Goal: Obtain resource: Download file/media

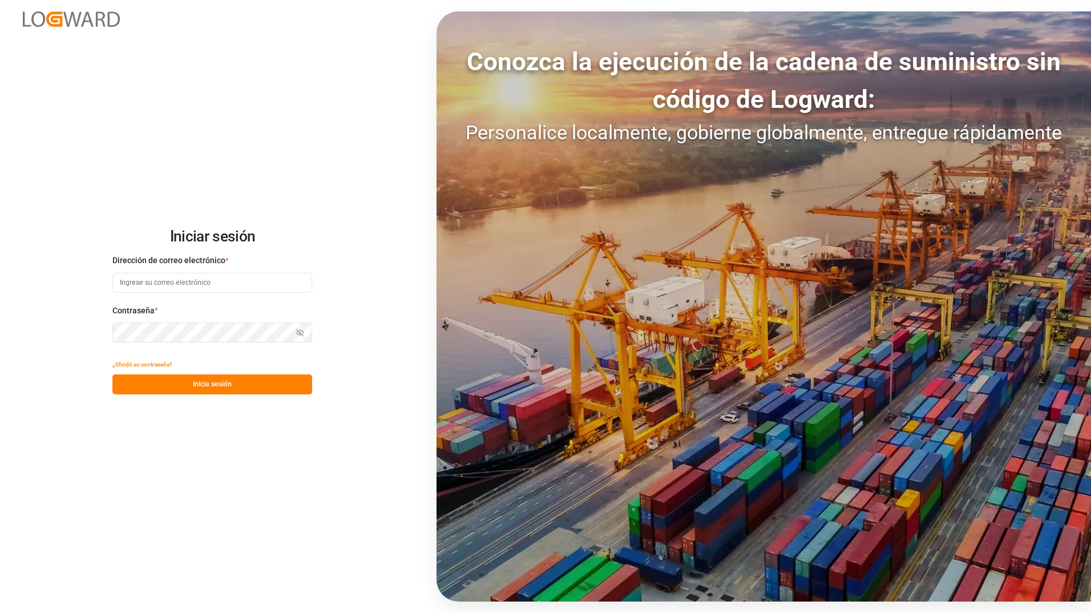
type input "[PERSON_NAME][EMAIL_ADDRESS][DOMAIN_NAME]"
click at [188, 383] on button "Inicia sesión" at bounding box center [212, 384] width 200 height 20
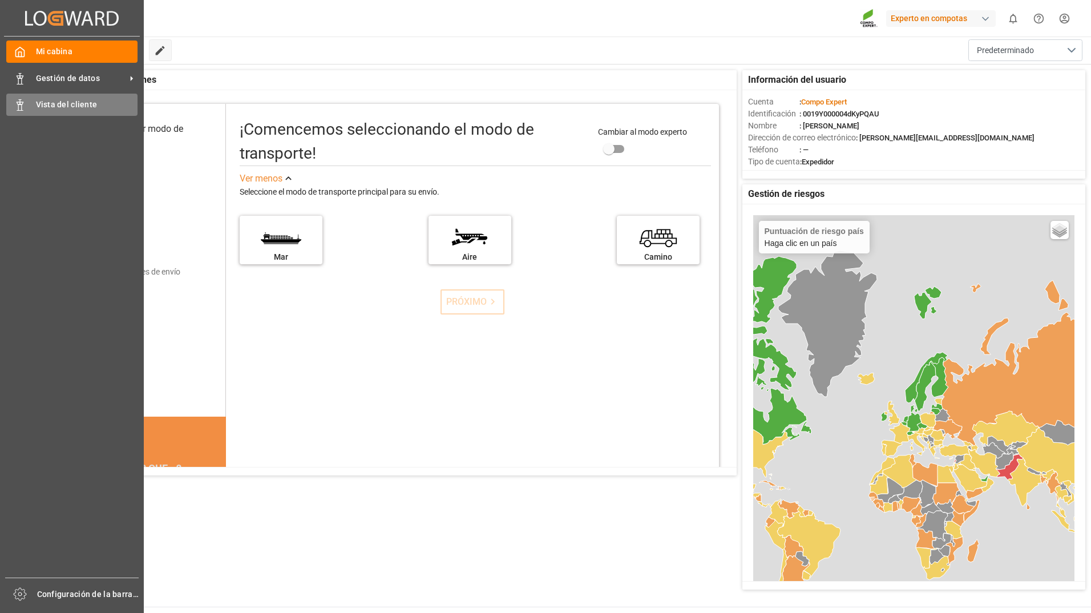
click at [33, 110] on div "Vista del cliente Vista del cliente" at bounding box center [71, 105] width 131 height 22
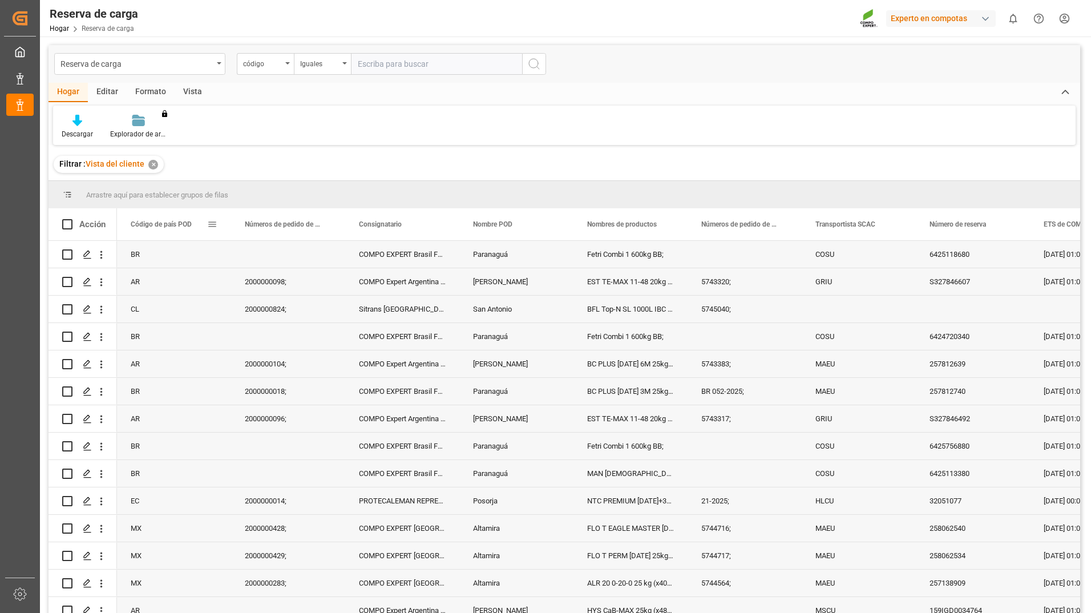
click at [215, 221] on span at bounding box center [212, 224] width 10 height 10
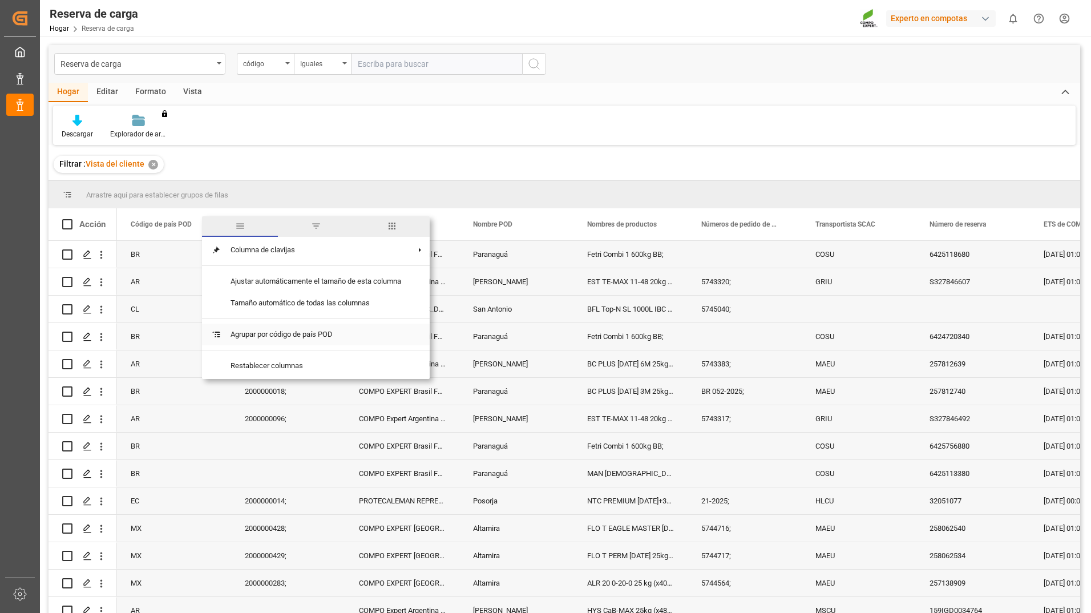
click at [395, 338] on span "Agrupar por código de país POD" at bounding box center [315, 335] width 189 height 22
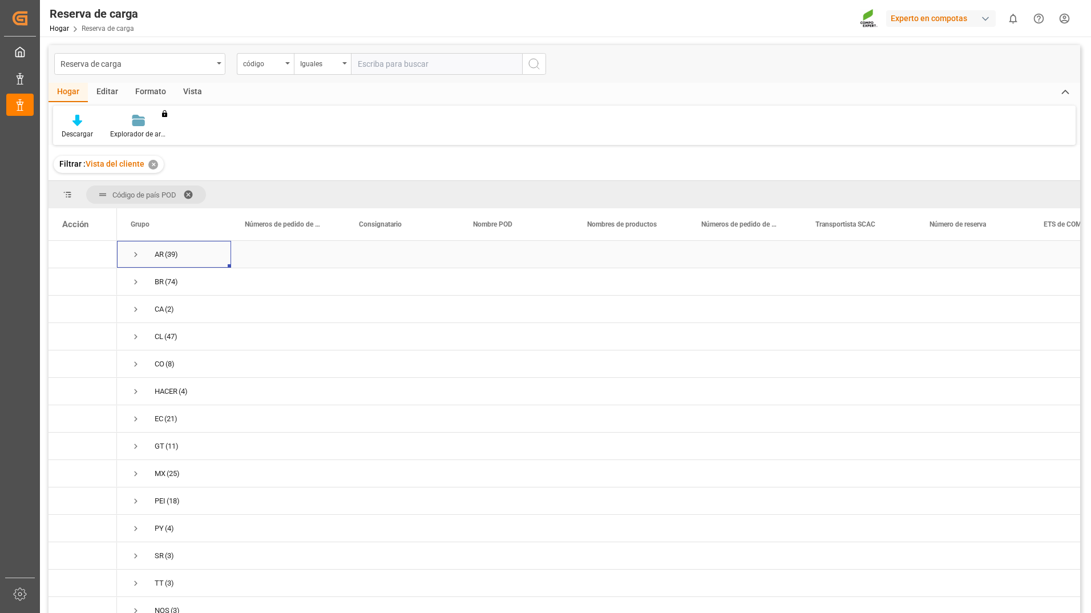
click at [138, 256] on span "Presione ESPACIO para seleccionar esta fila." at bounding box center [136, 254] width 10 height 10
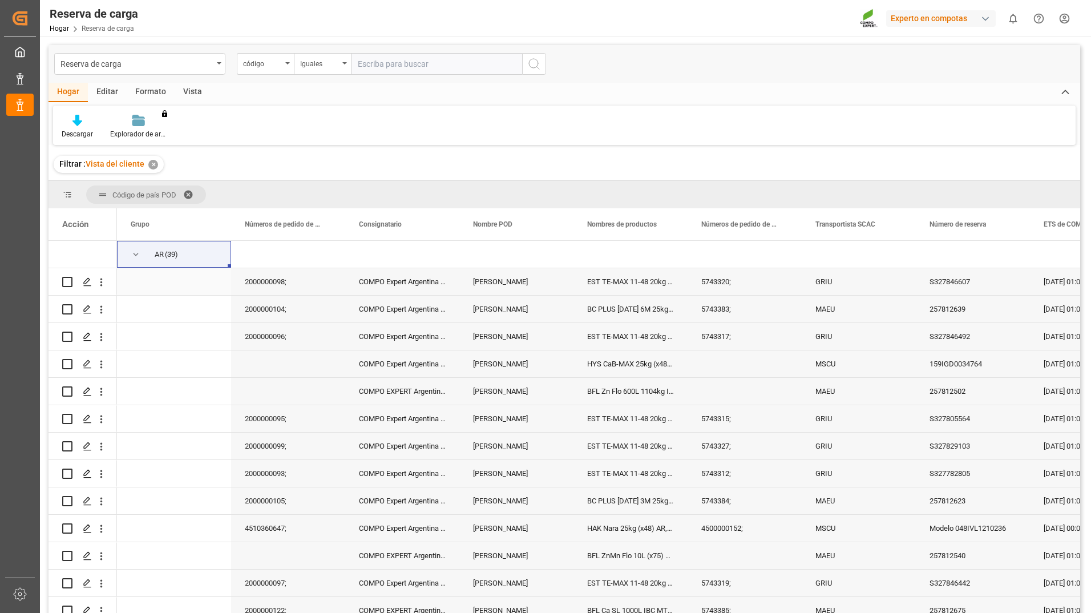
click at [759, 290] on div "5743320;" at bounding box center [745, 281] width 114 height 27
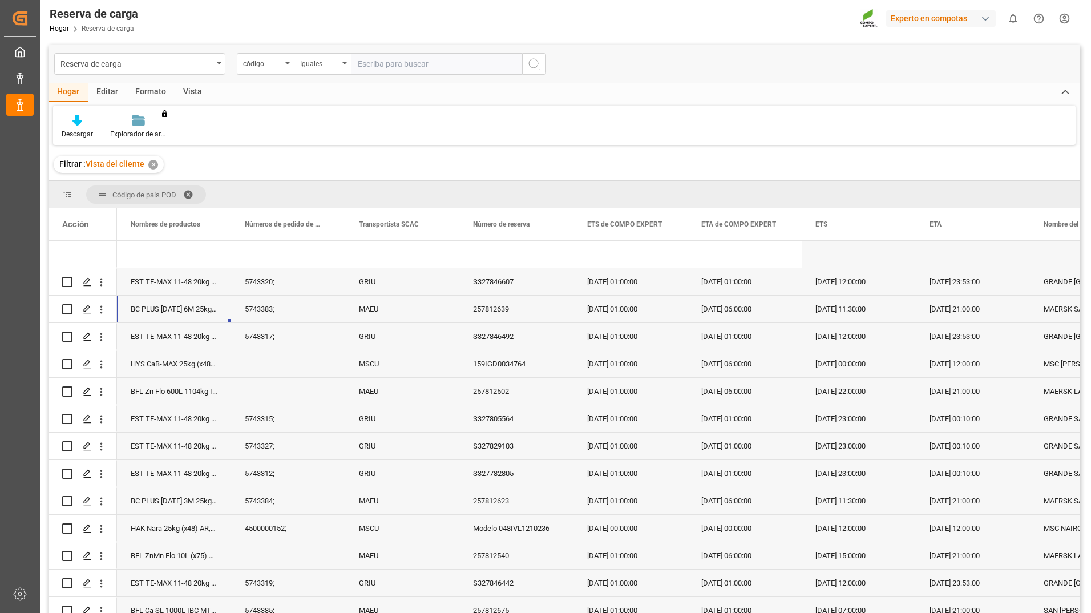
scroll to position [0, 342]
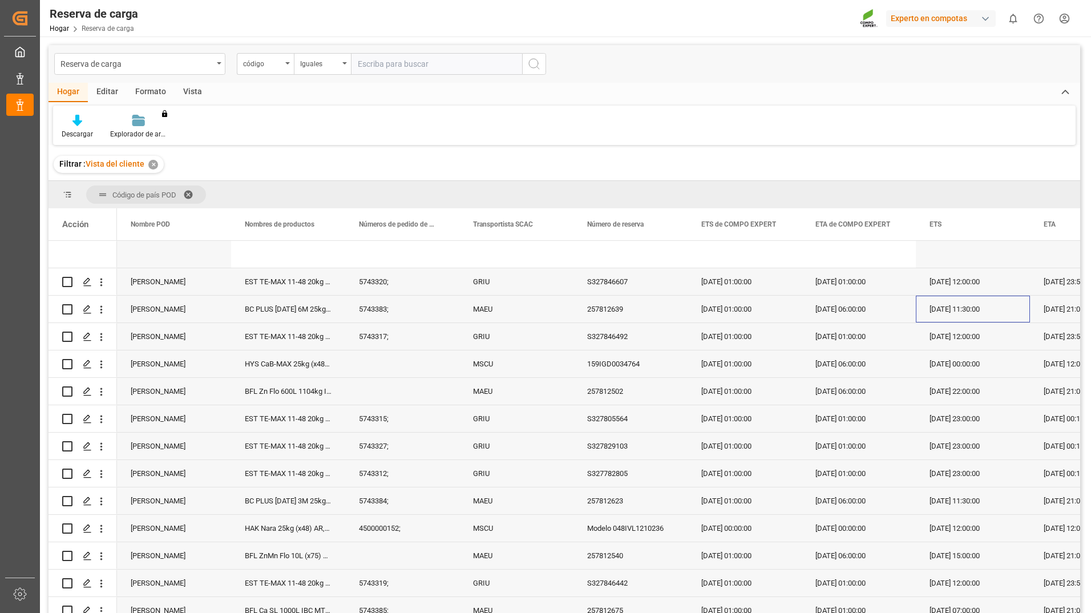
click at [985, 316] on div "[DATE] 11:30:00" at bounding box center [973, 309] width 114 height 27
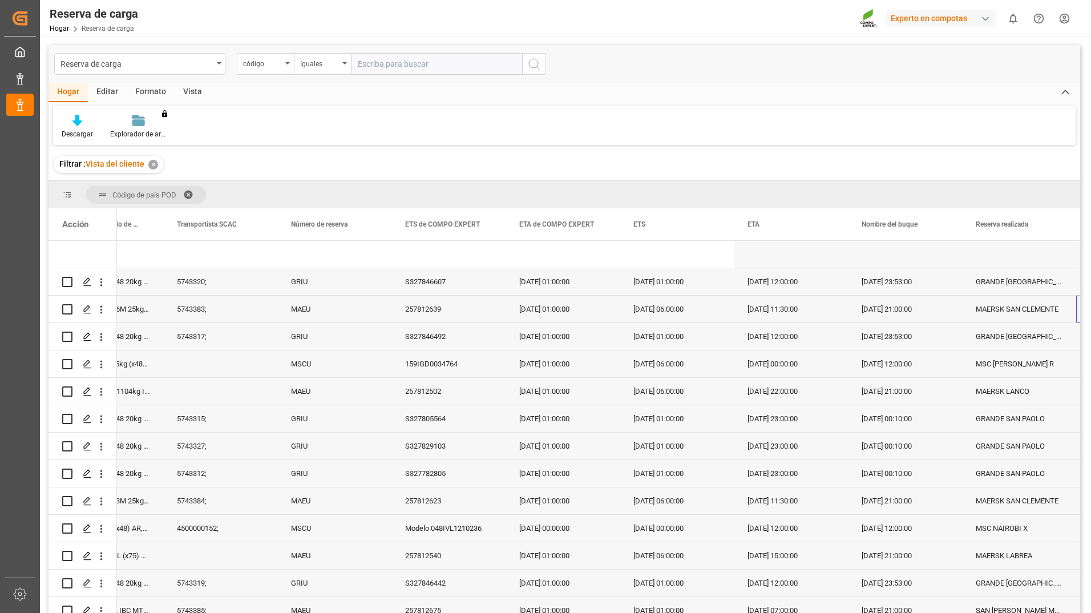
scroll to position [0, 0]
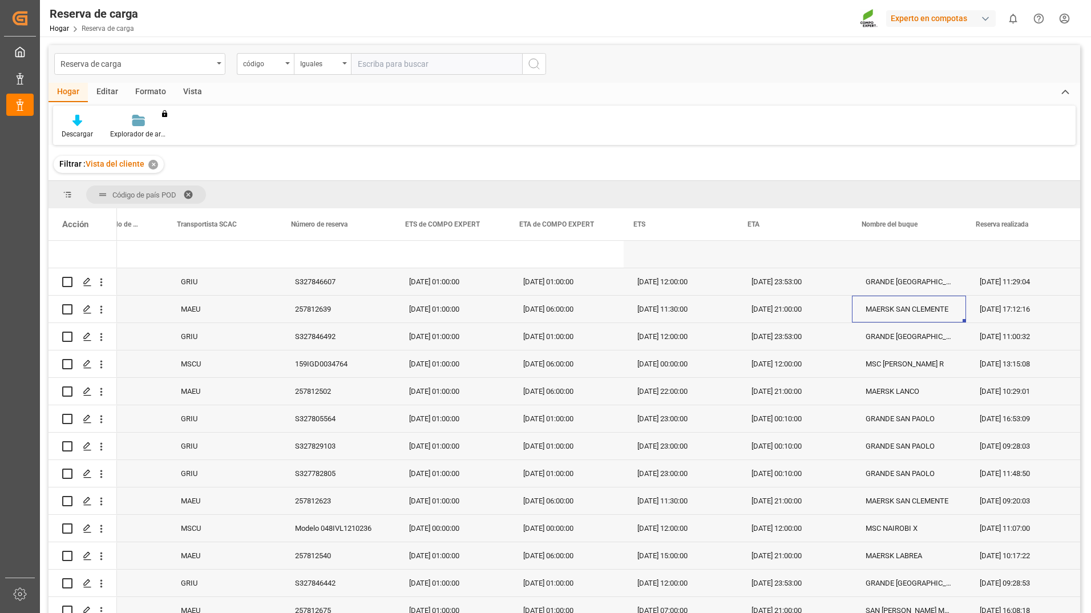
click at [804, 308] on div "[DATE] 21:00:00" at bounding box center [795, 309] width 114 height 27
click at [699, 313] on div "[DATE] 11:30:00" at bounding box center [681, 309] width 114 height 27
click at [882, 317] on div "MAERSK SAN CLEMENTE" at bounding box center [909, 309] width 114 height 27
click at [869, 316] on div "MAERSK SAN CLEMENTE" at bounding box center [909, 309] width 114 height 27
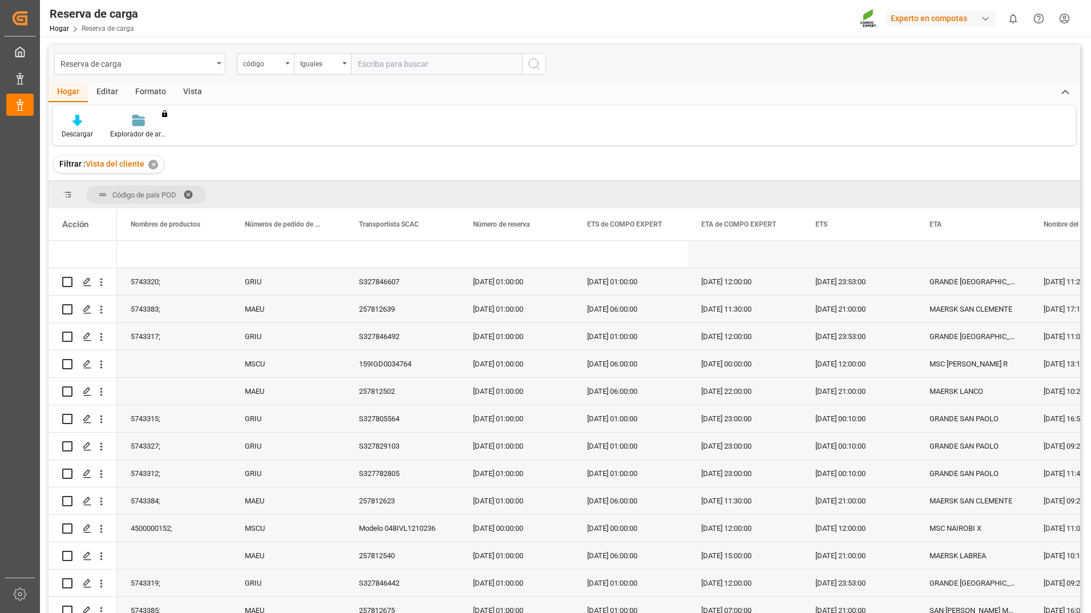
scroll to position [0, 456]
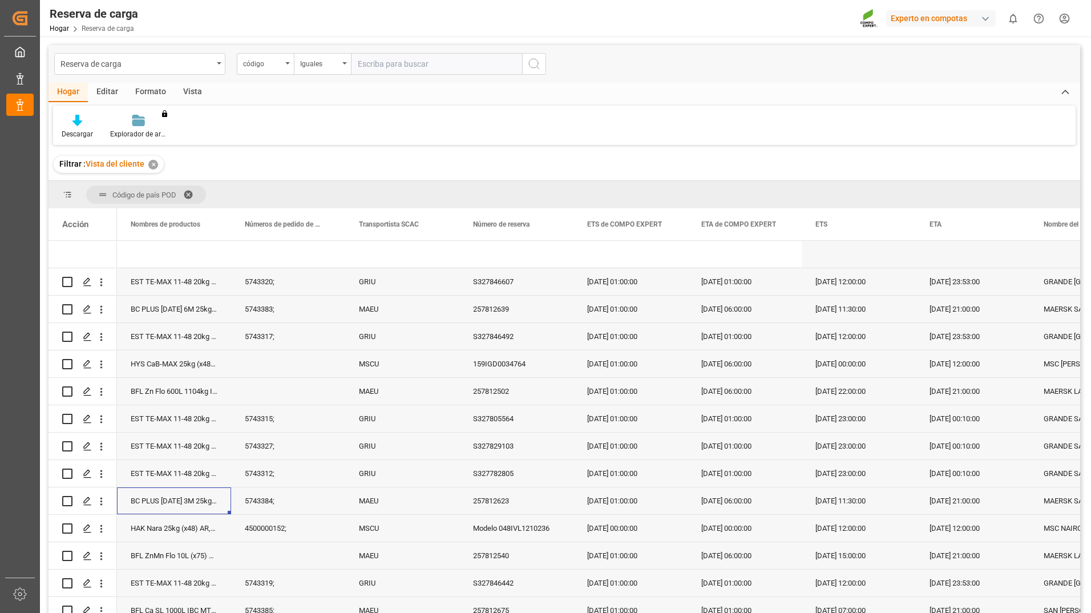
click at [201, 504] on div "BC PLUS [DATE] 3M 25kg (x42) INT;" at bounding box center [174, 500] width 114 height 27
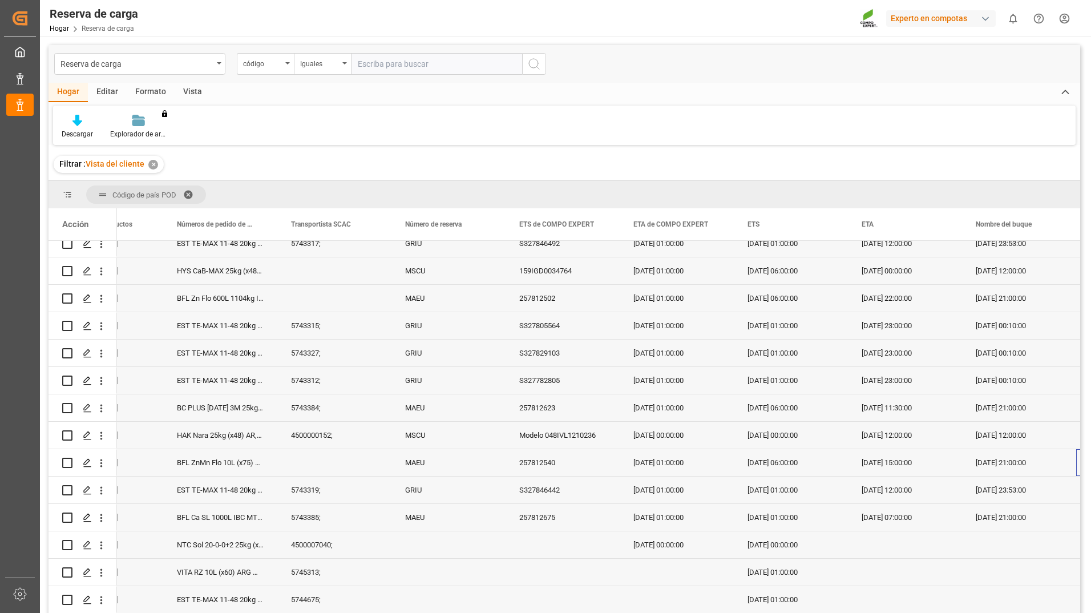
scroll to position [0, 524]
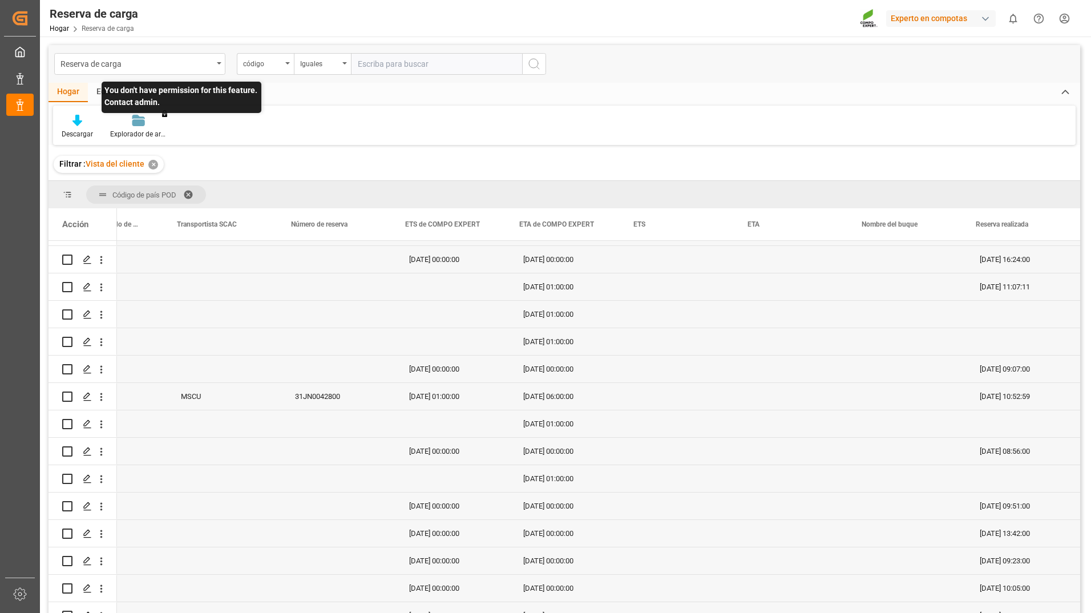
click at [134, 127] on div "You don't have permission for this feature. Contact admin." at bounding box center [139, 126] width 74 height 25
click at [71, 132] on div "Descargar" at bounding box center [77, 134] width 31 height 10
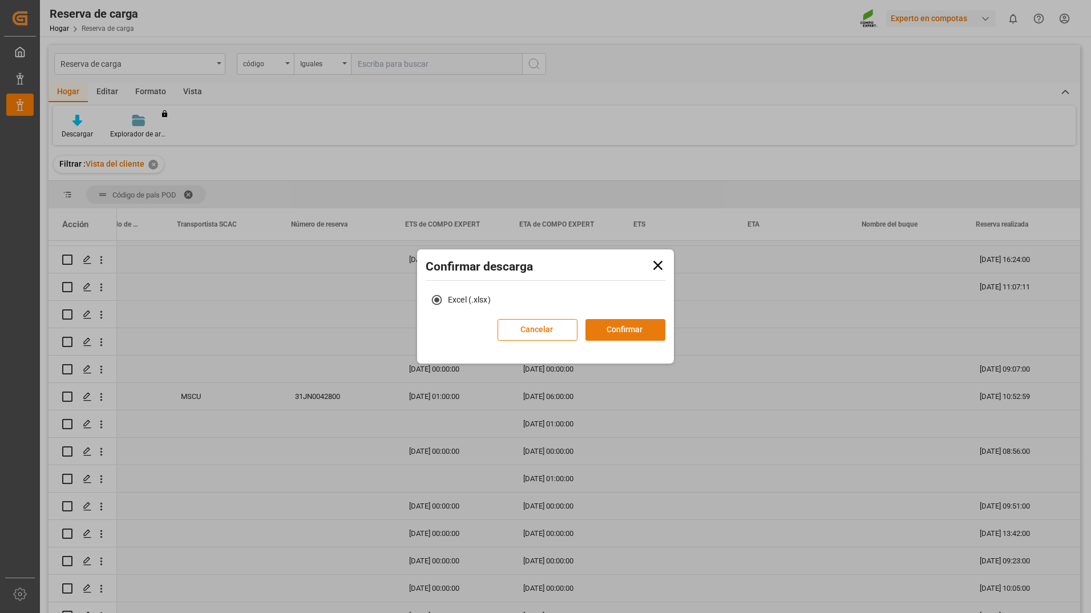
click at [620, 330] on button "Confirmar" at bounding box center [625, 330] width 80 height 22
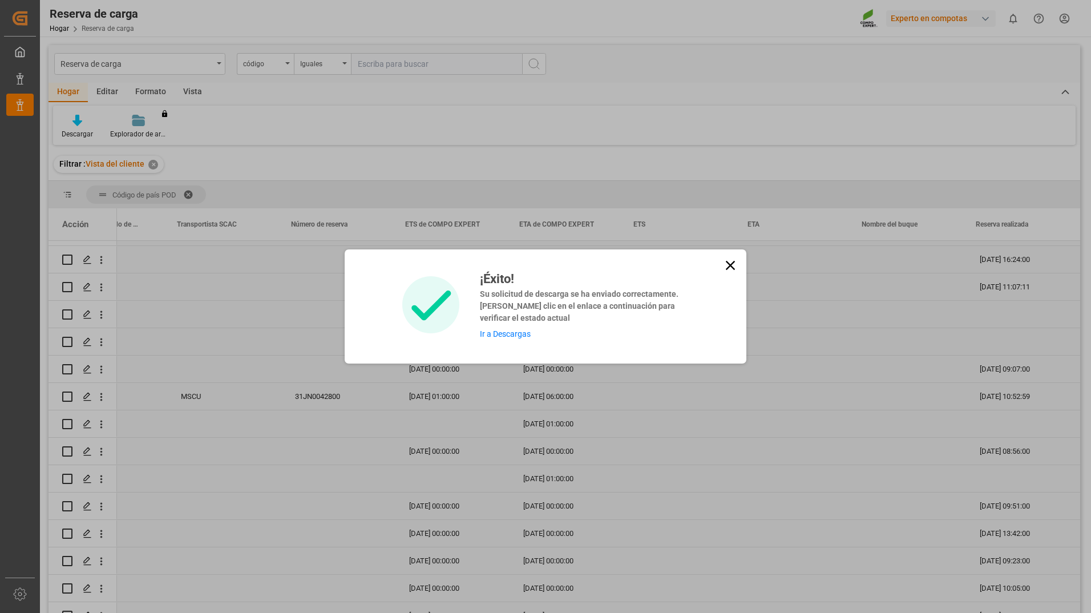
click at [512, 337] on link "Ir a Descargas" at bounding box center [505, 333] width 51 height 9
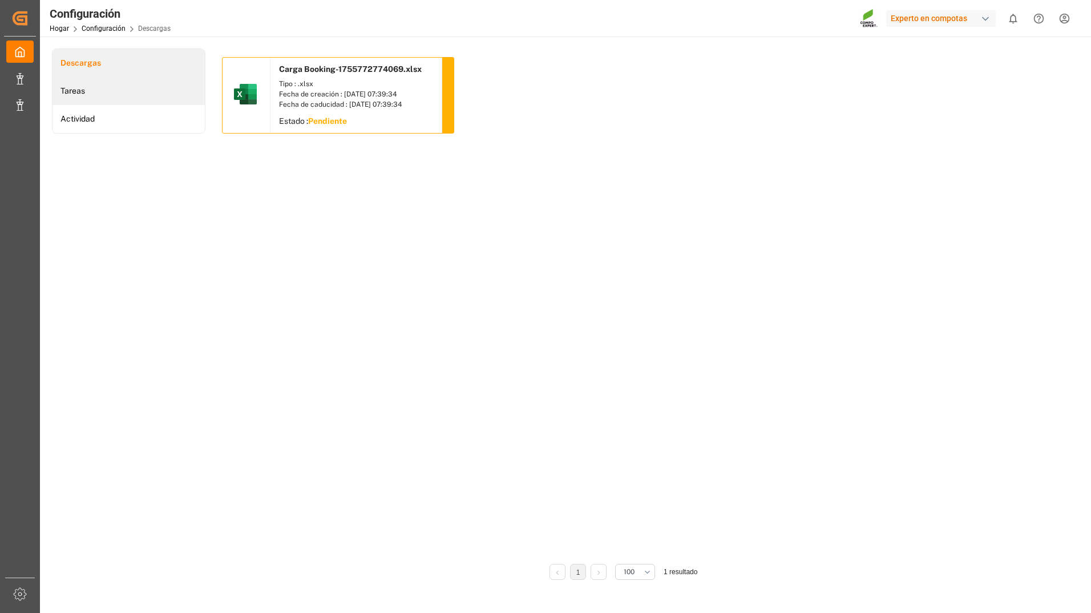
click at [74, 92] on li "Tareas" at bounding box center [128, 91] width 152 height 28
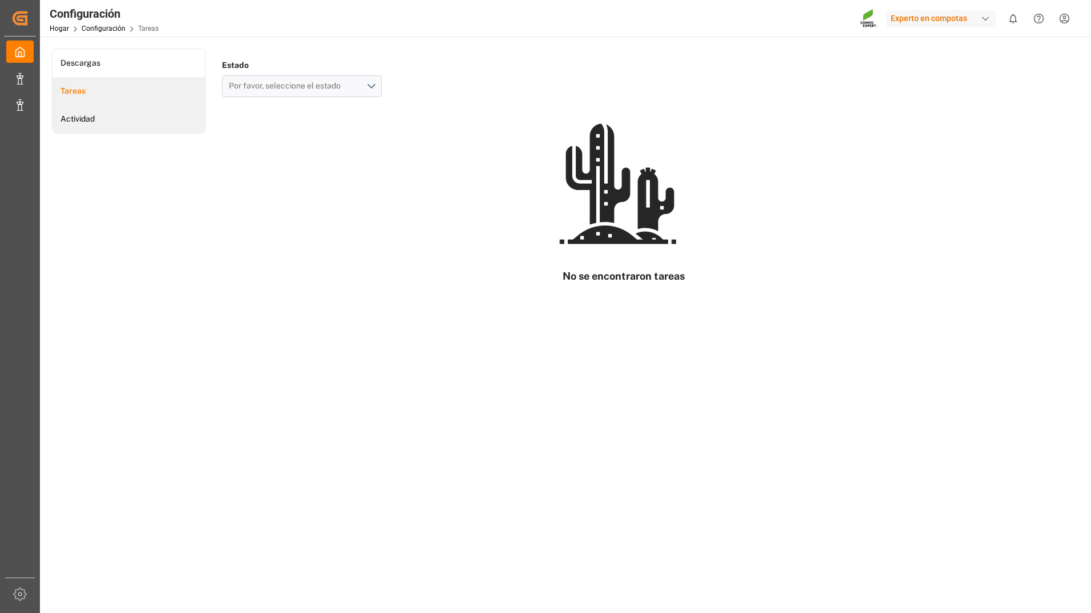
click at [97, 115] on li "Actividad" at bounding box center [128, 119] width 152 height 28
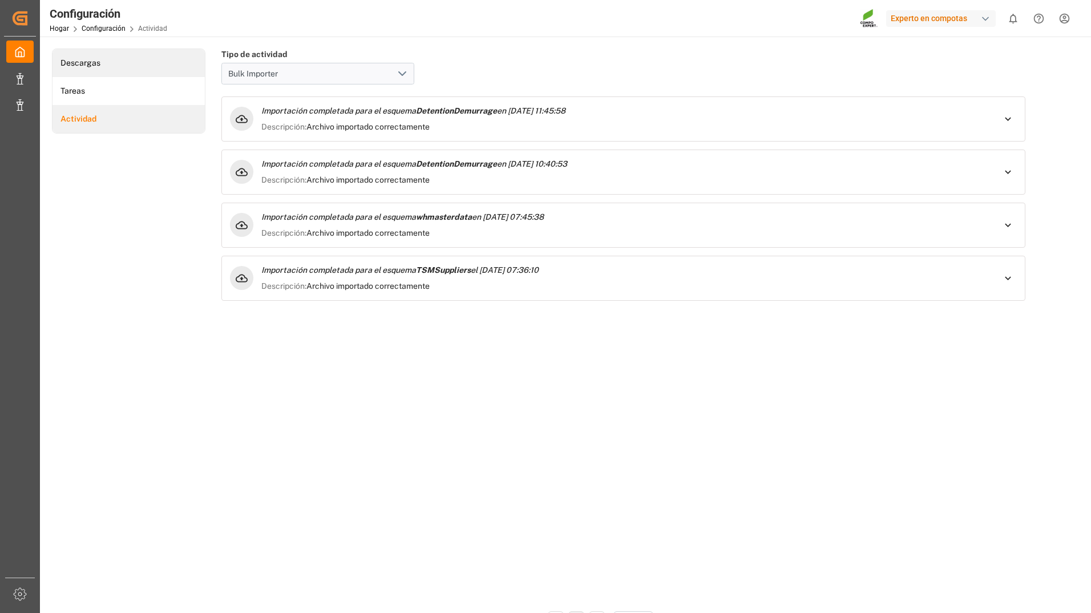
click at [78, 60] on li "Descargas" at bounding box center [128, 63] width 152 height 28
